Goal: Navigation & Orientation: Find specific page/section

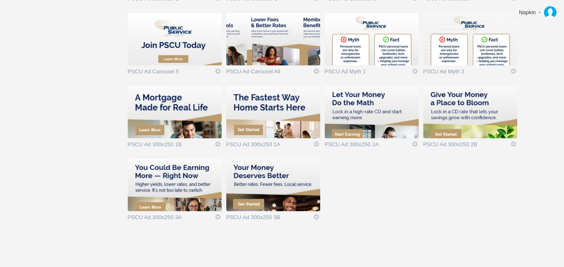
scroll to position [571, 0]
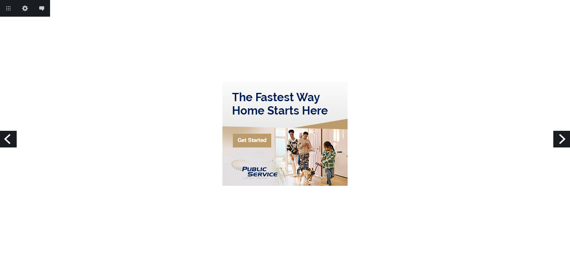
click at [4, 138] on link "Previous" at bounding box center [8, 139] width 17 height 17
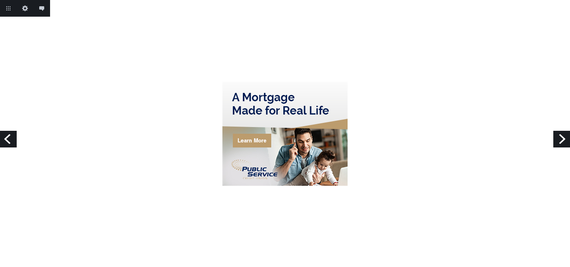
click at [558, 138] on link "Next" at bounding box center [561, 139] width 17 height 17
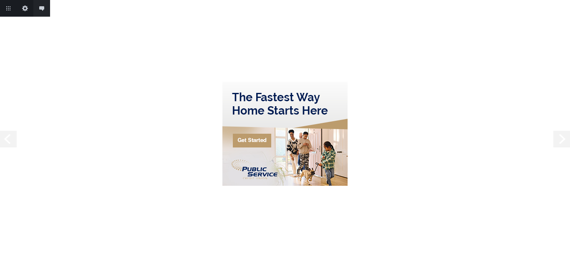
click at [557, 138] on link "Next" at bounding box center [561, 139] width 17 height 17
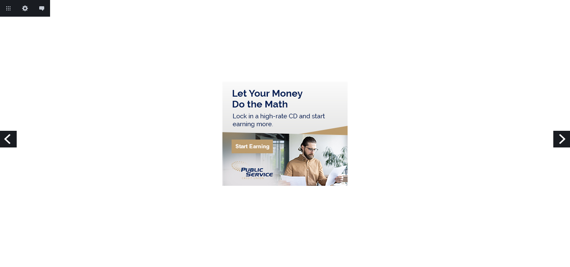
click at [557, 138] on link "Next" at bounding box center [561, 139] width 17 height 17
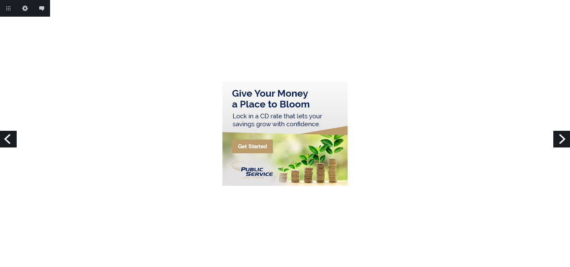
click at [557, 138] on link "Next" at bounding box center [561, 139] width 17 height 17
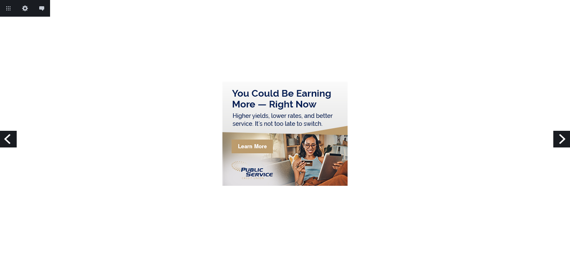
click at [557, 138] on link "Next" at bounding box center [561, 139] width 17 height 17
